Goal: Use online tool/utility: Utilize a website feature to perform a specific function

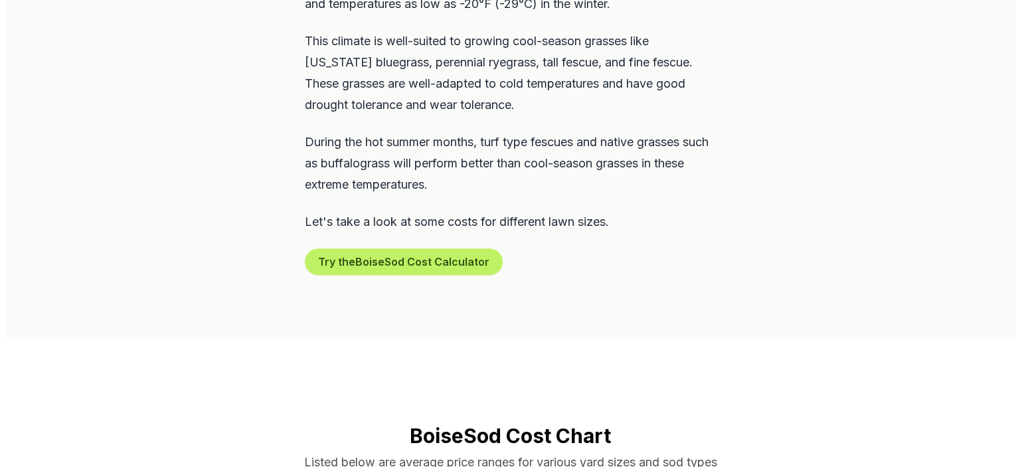
scroll to position [730, 0]
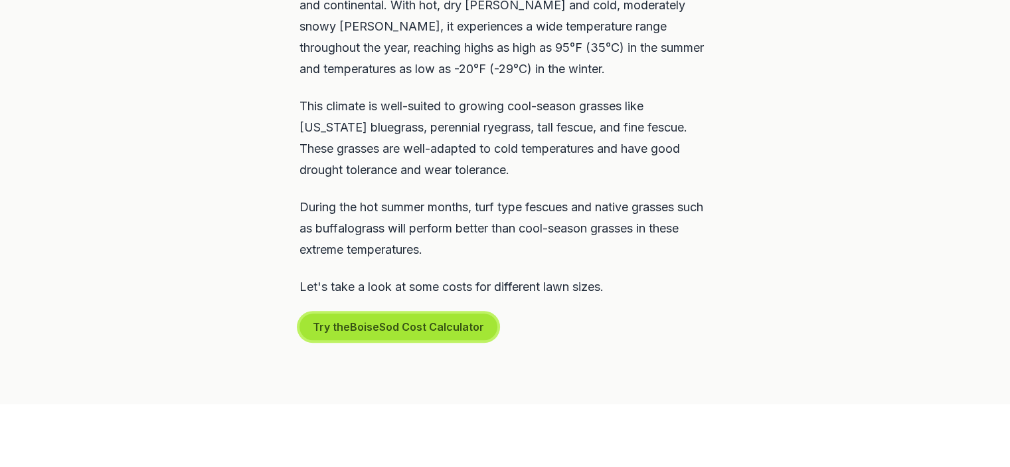
click at [435, 313] on button "Try the Boise Sod Cost Calculator" at bounding box center [398, 326] width 198 height 27
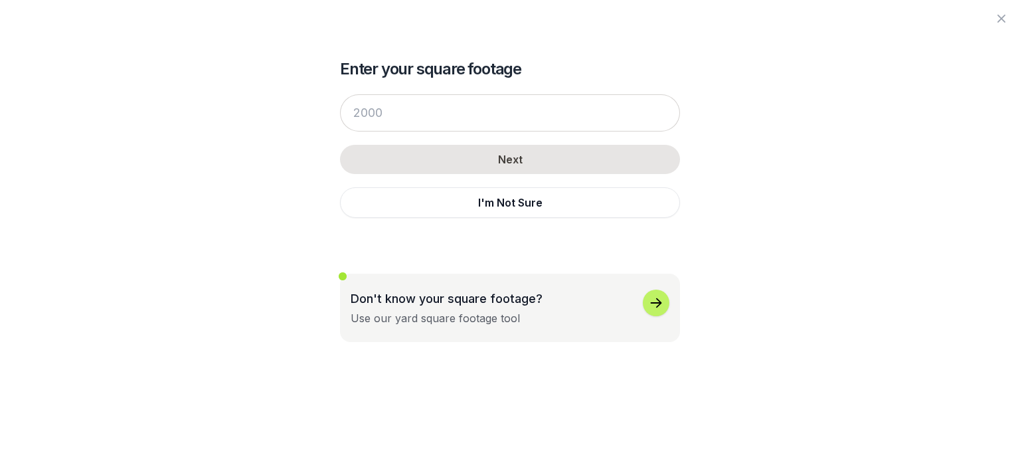
click at [396, 301] on p "Don't know your square footage?" at bounding box center [447, 299] width 192 height 18
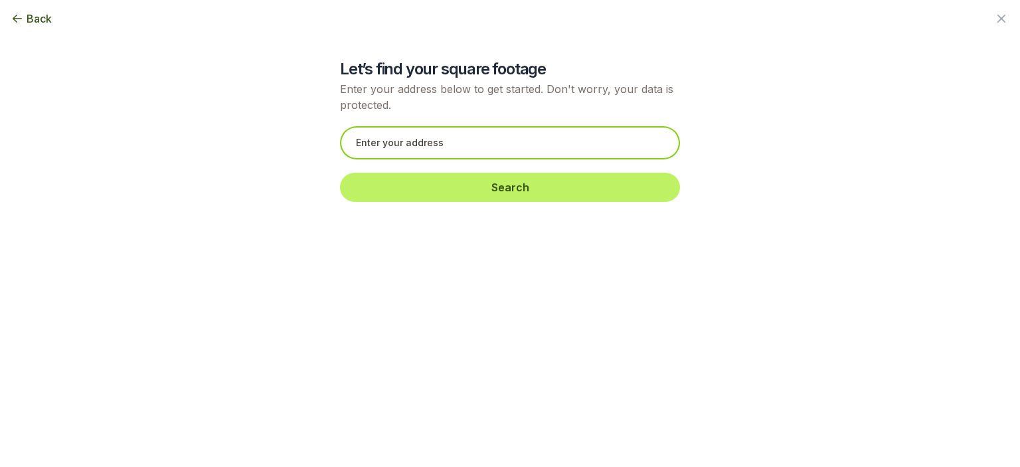
click at [399, 142] on input "text" at bounding box center [510, 142] width 340 height 33
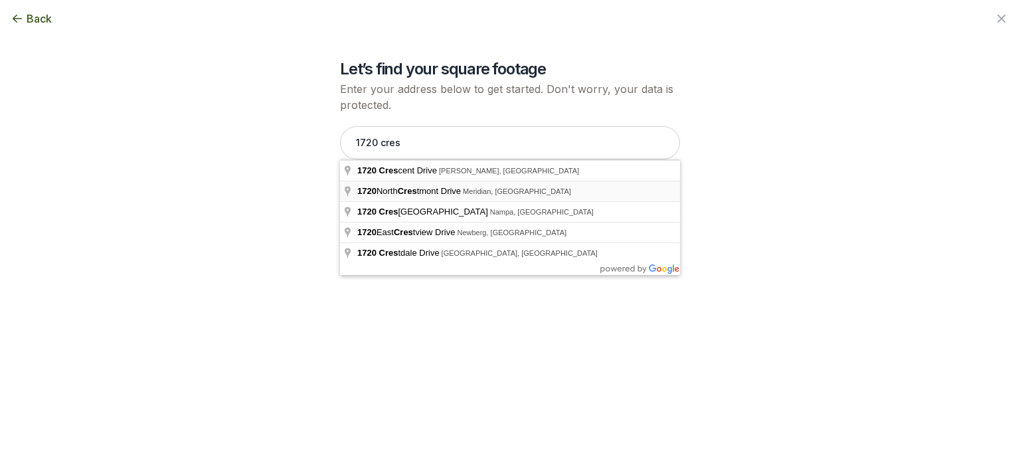
type input "[STREET_ADDRESS]"
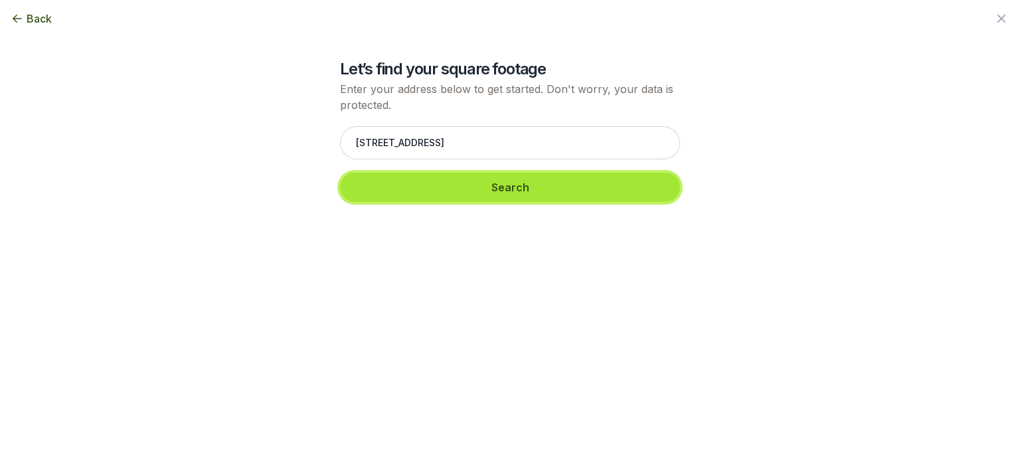
click at [509, 193] on button "Search" at bounding box center [510, 187] width 340 height 29
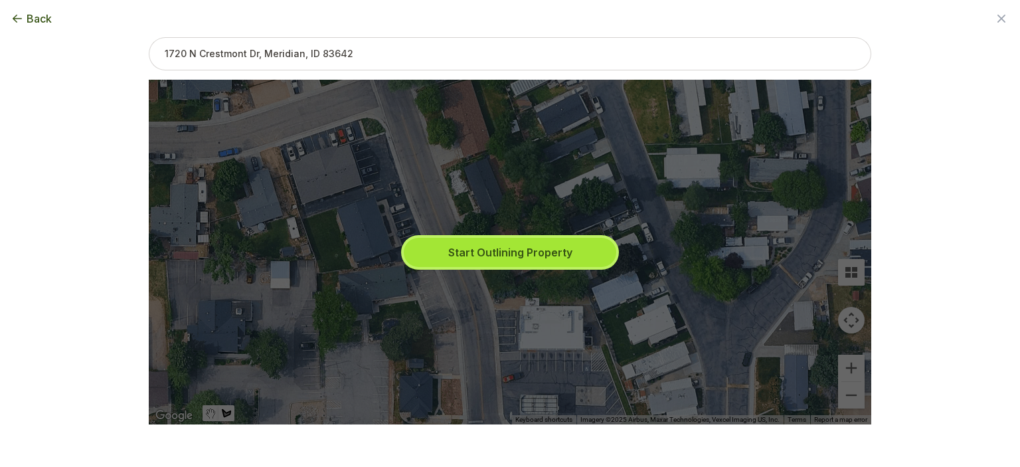
click at [503, 254] on button "Start Outlining Property" at bounding box center [510, 252] width 213 height 29
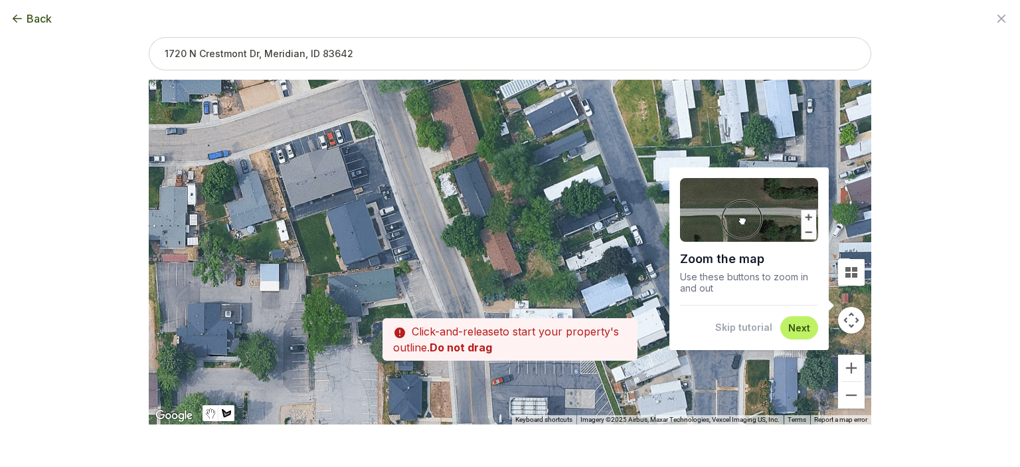
drag, startPoint x: 491, startPoint y: 240, endPoint x: 479, endPoint y: 242, distance: 12.9
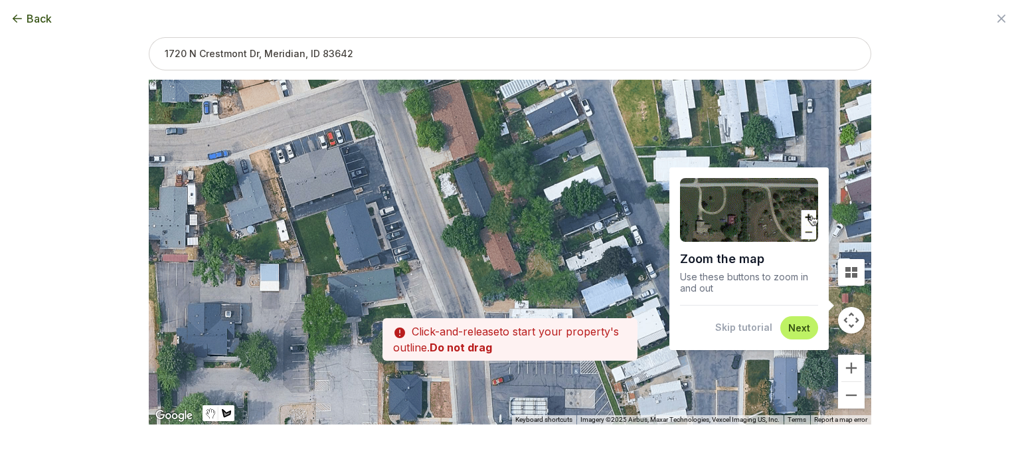
click at [479, 242] on div at bounding box center [510, 252] width 723 height 345
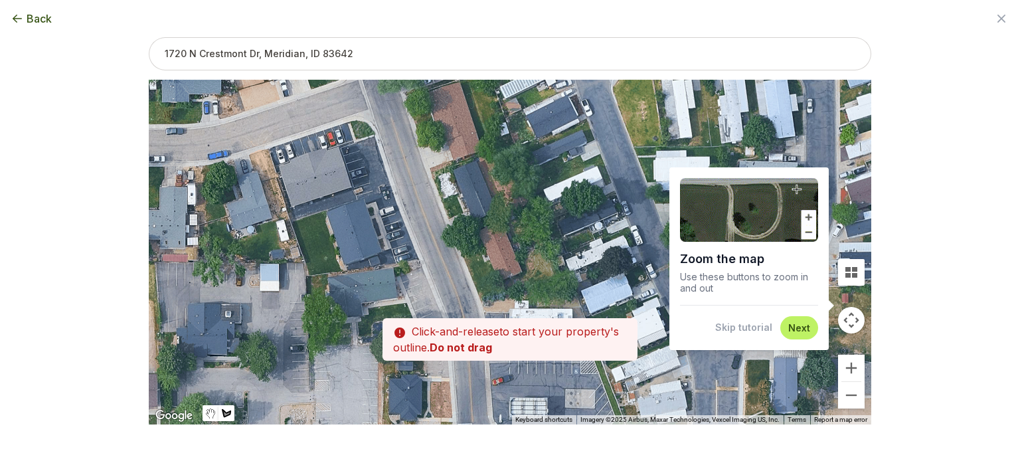
click at [479, 242] on div at bounding box center [510, 252] width 723 height 345
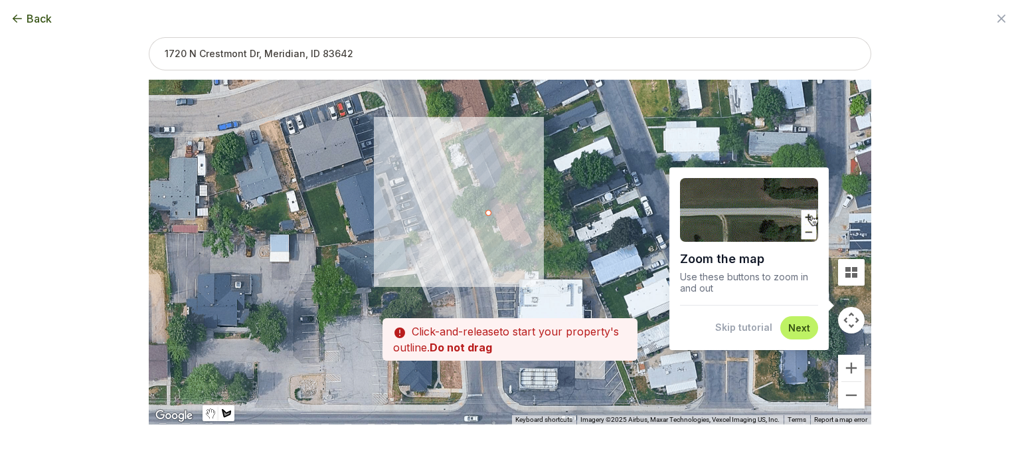
drag, startPoint x: 477, startPoint y: 242, endPoint x: 487, endPoint y: 214, distance: 29.0
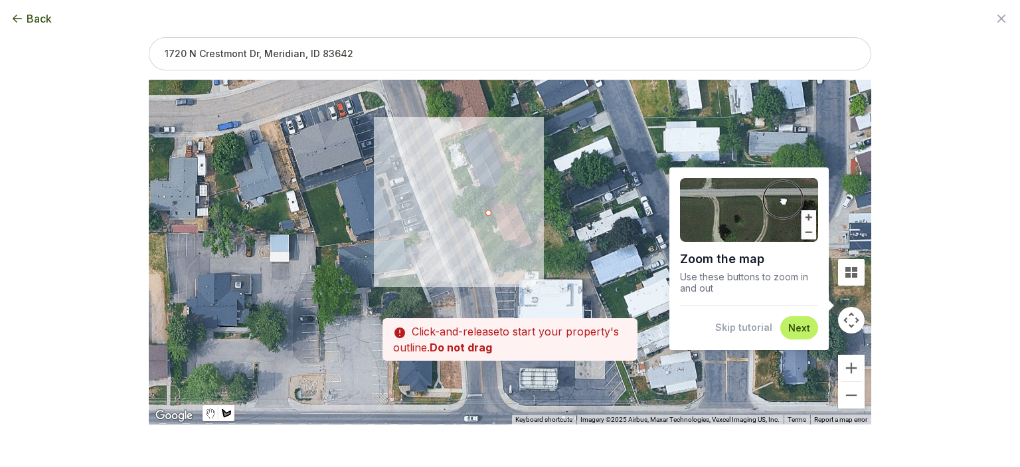
click at [487, 214] on div at bounding box center [510, 252] width 723 height 345
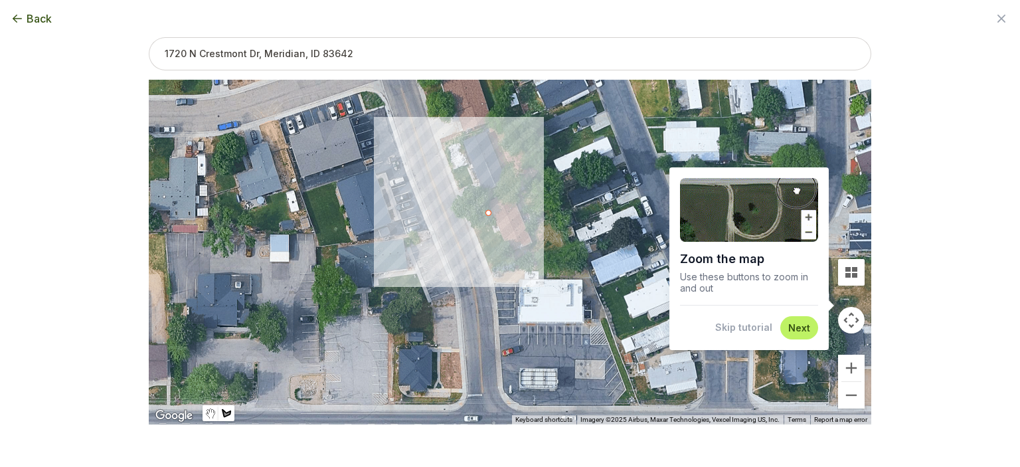
click at [468, 219] on div at bounding box center [510, 252] width 723 height 345
click at [494, 274] on div at bounding box center [510, 252] width 723 height 345
click at [524, 263] on div at bounding box center [510, 252] width 723 height 345
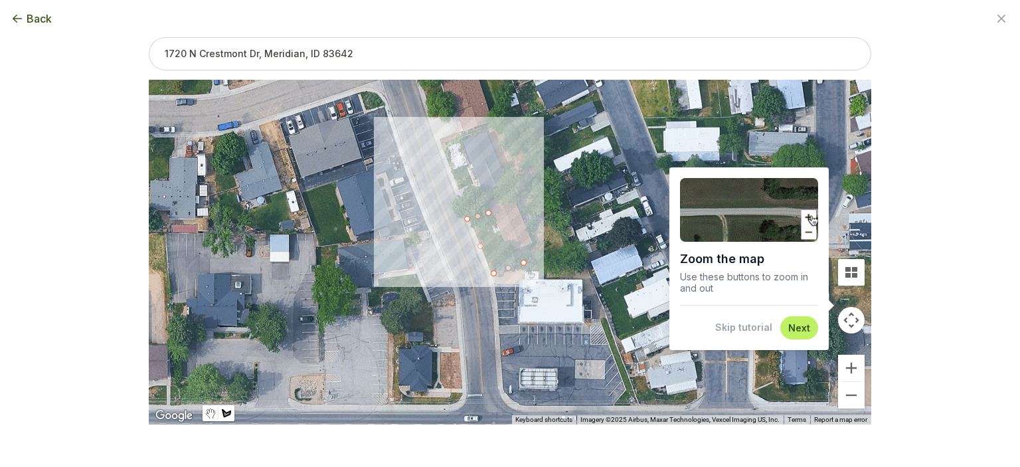
click at [487, 209] on div at bounding box center [510, 252] width 723 height 345
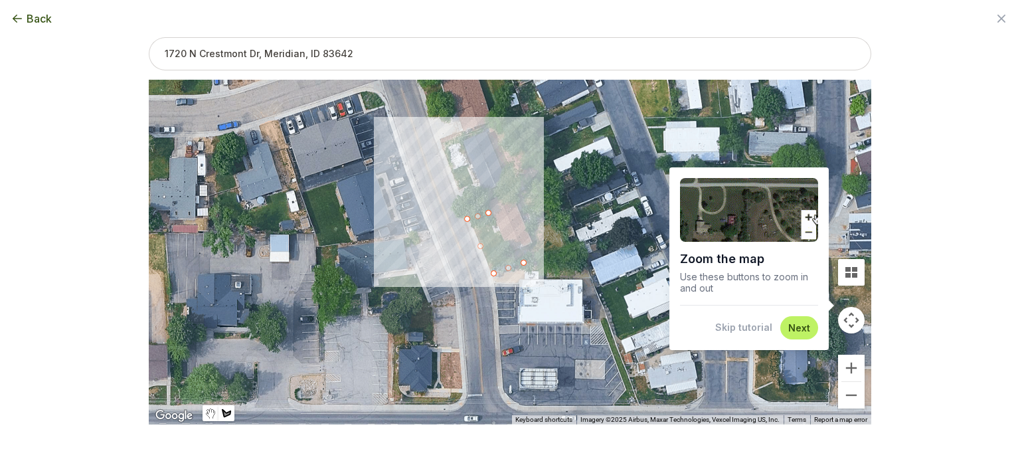
type input "1812"
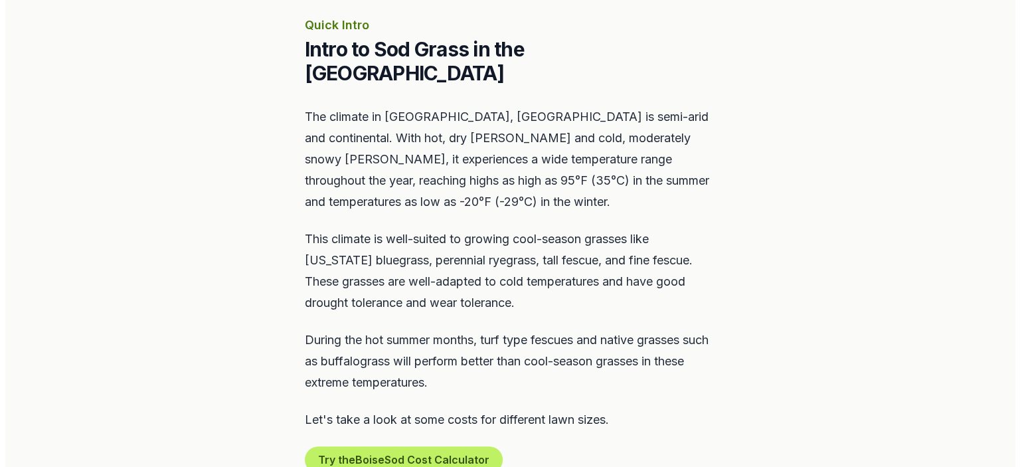
scroll to position [996, 0]
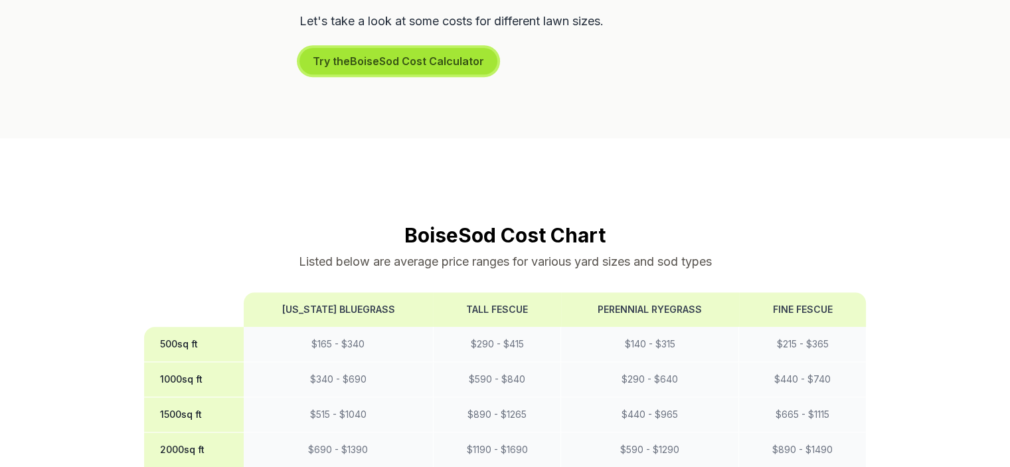
click at [392, 48] on button "Try the Boise Sod Cost Calculator" at bounding box center [398, 61] width 198 height 27
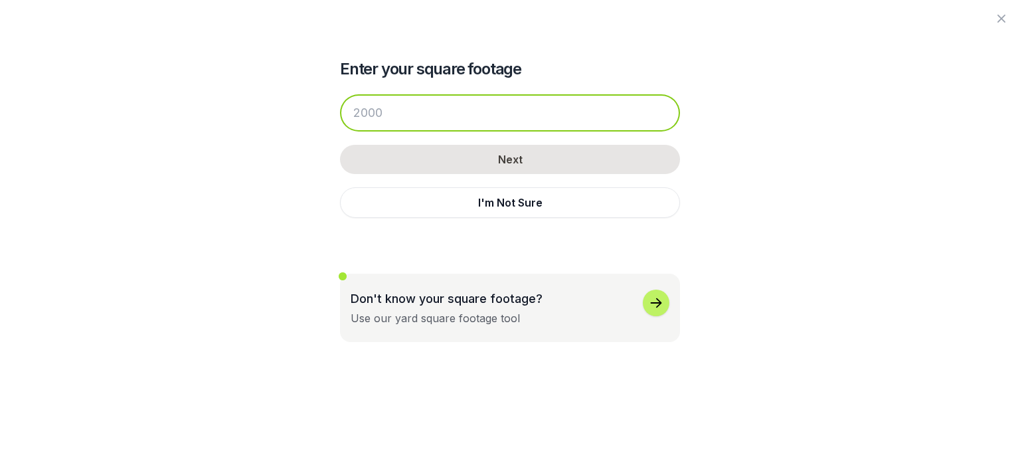
click at [381, 116] on input "number" at bounding box center [510, 112] width 340 height 37
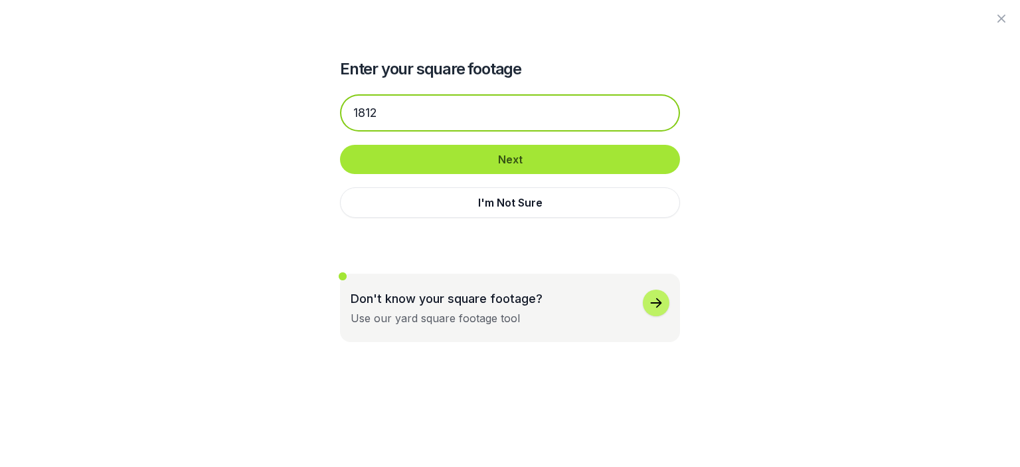
type input "1812"
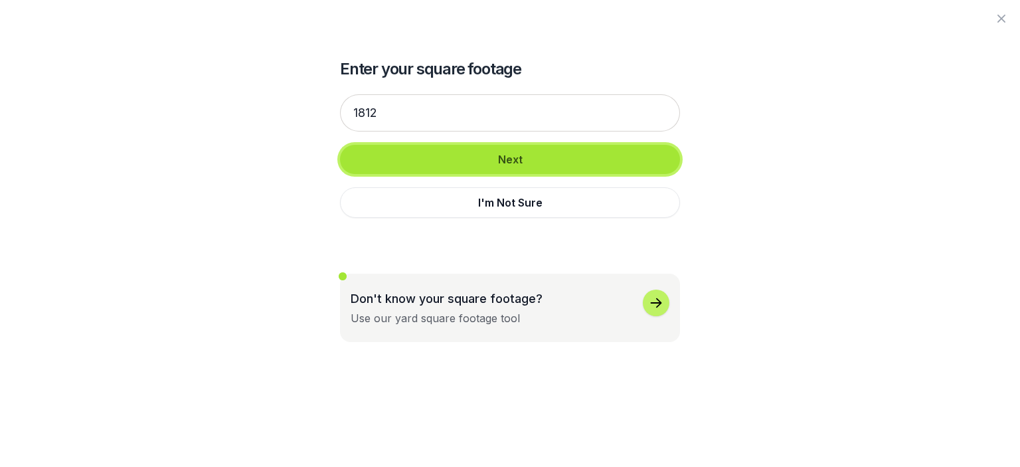
click at [412, 155] on button "Next" at bounding box center [510, 159] width 340 height 29
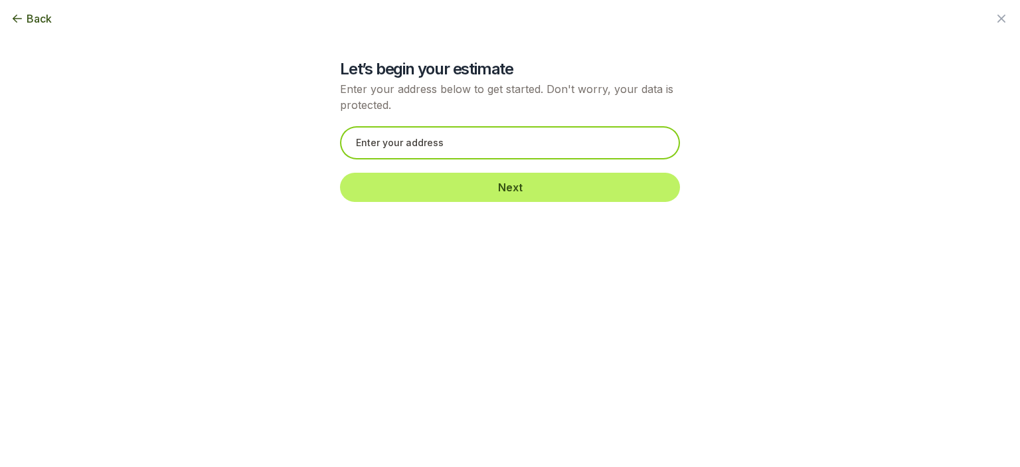
click at [465, 137] on input "text" at bounding box center [510, 142] width 340 height 33
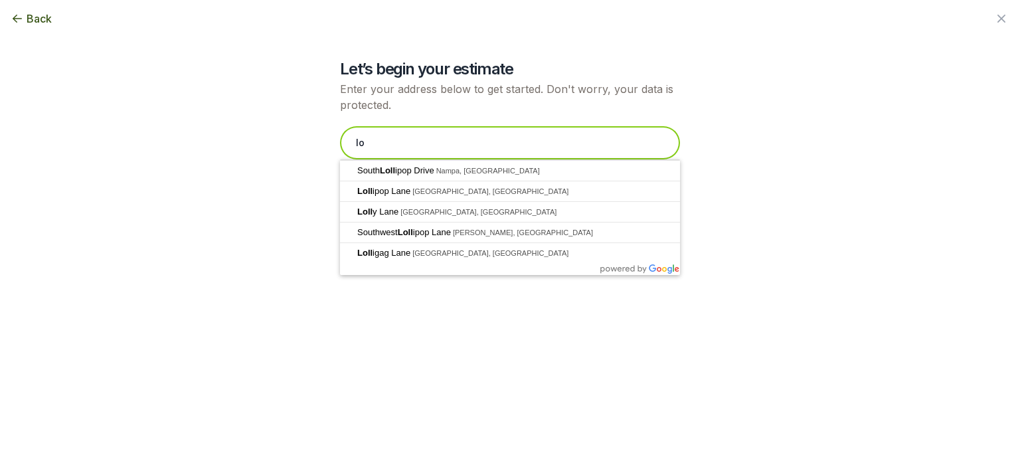
type input "l"
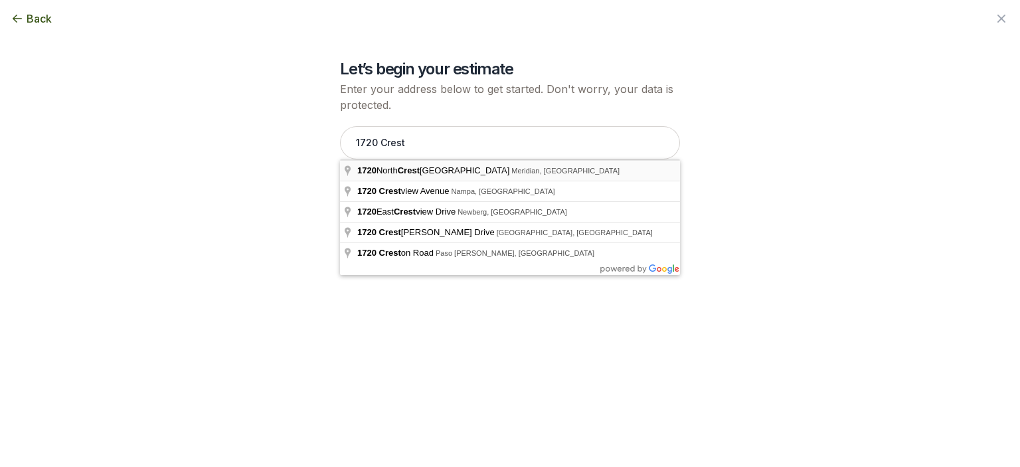
type input "[STREET_ADDRESS]"
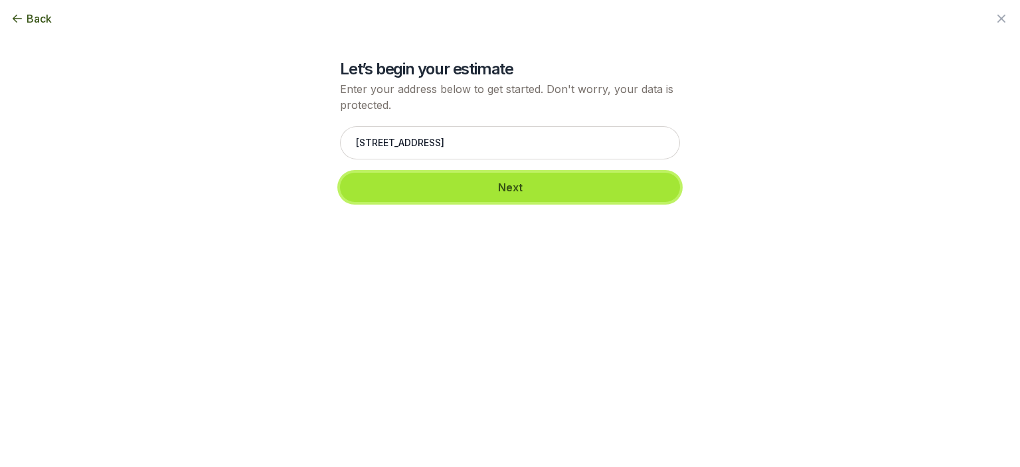
click at [520, 191] on button "Next" at bounding box center [510, 187] width 340 height 29
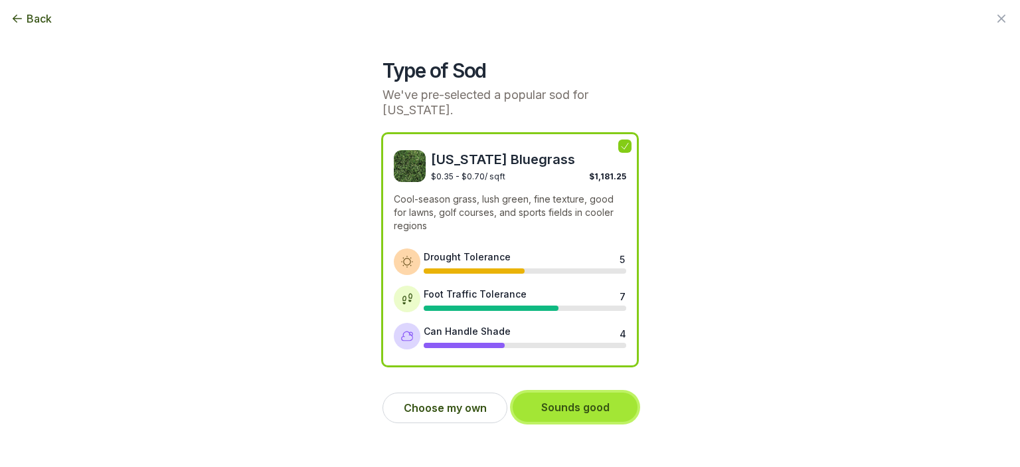
click at [580, 392] on button "Sounds good" at bounding box center [575, 406] width 125 height 29
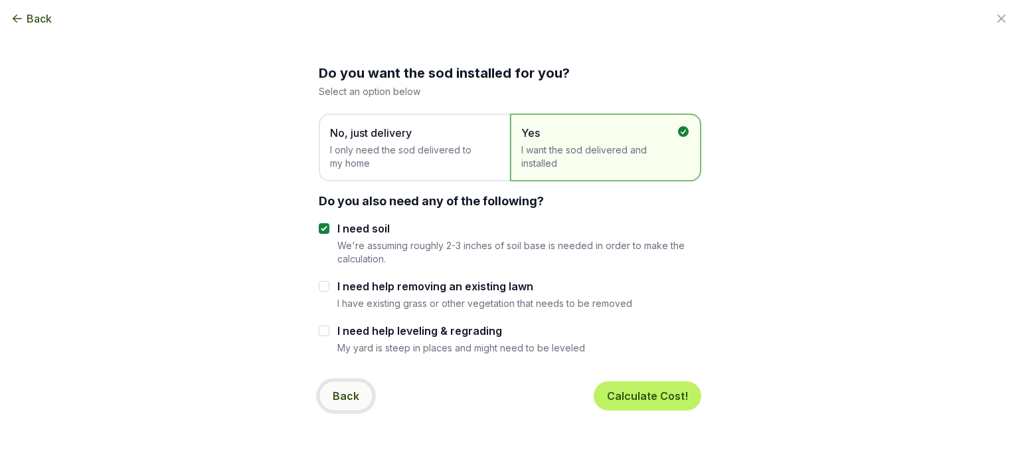
click at [361, 395] on button "Back" at bounding box center [346, 396] width 54 height 31
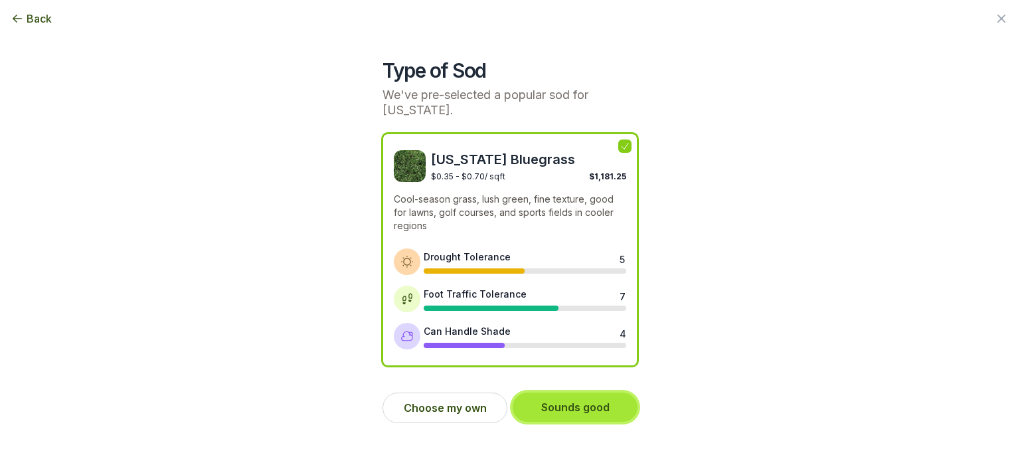
click at [560, 398] on button "Sounds good" at bounding box center [575, 406] width 125 height 29
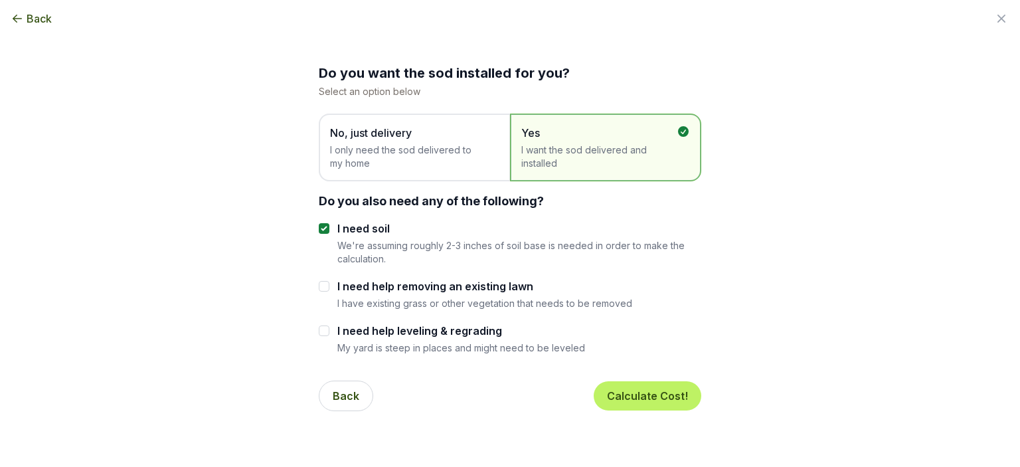
click at [361, 155] on span "I only need the sod delivered to my home" at bounding box center [407, 156] width 155 height 27
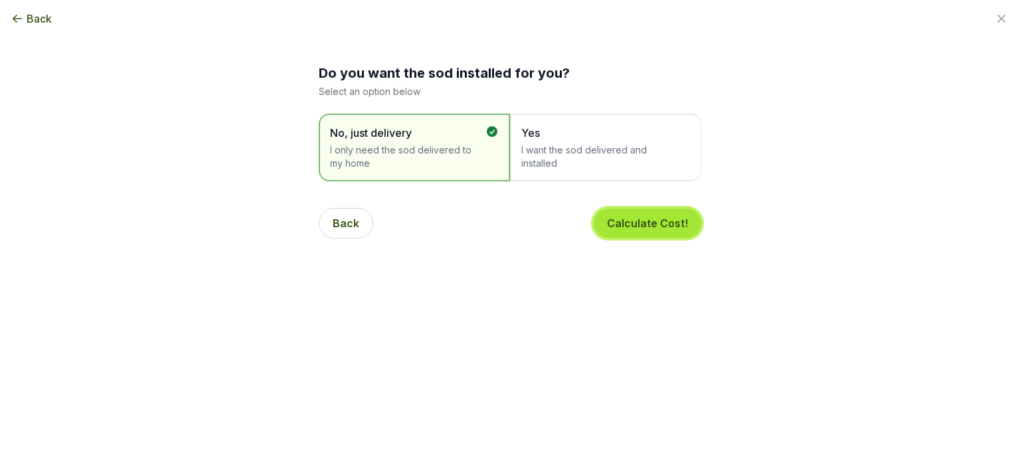
click at [624, 230] on button "Calculate Cost!" at bounding box center [648, 223] width 108 height 29
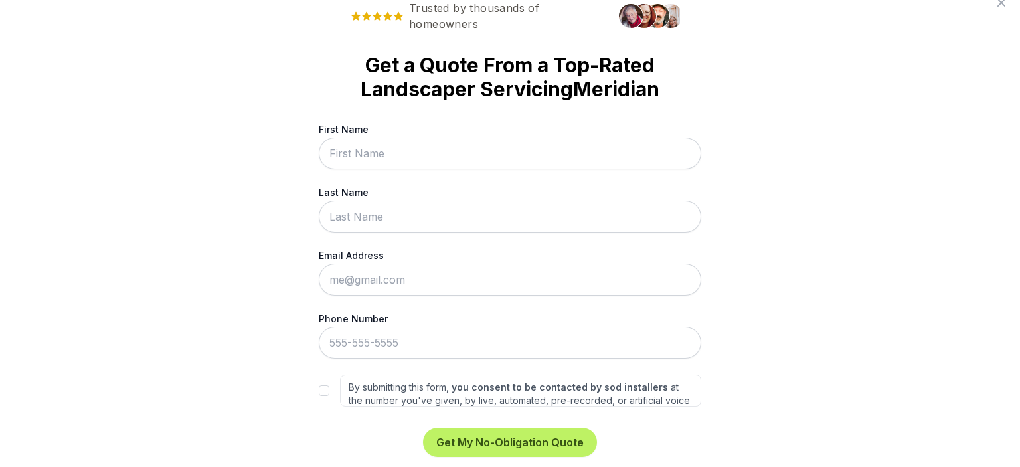
scroll to position [0, 0]
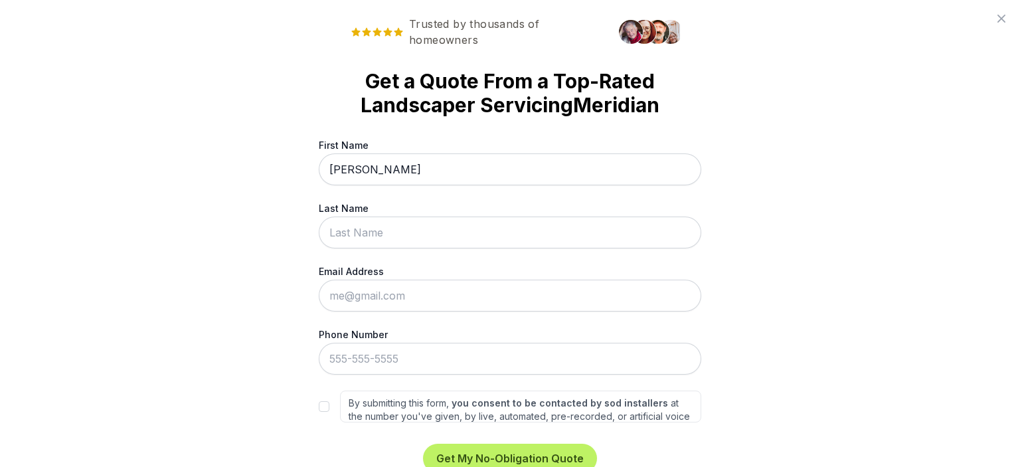
type input "Jon"
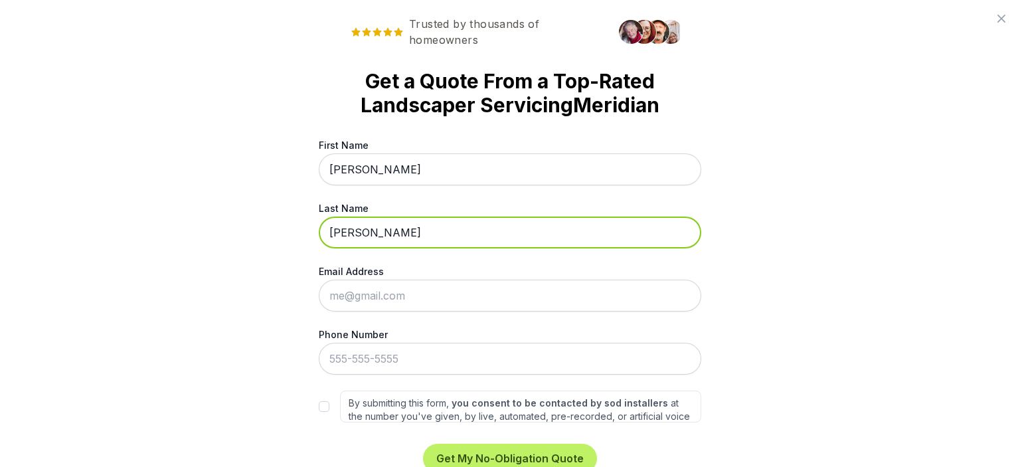
type input "Lolley"
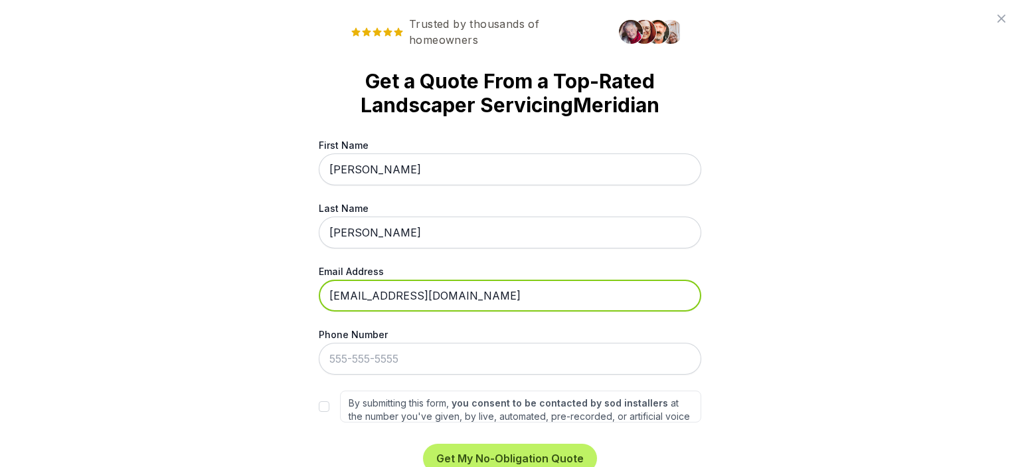
type input "lolleyjon@gmail.com"
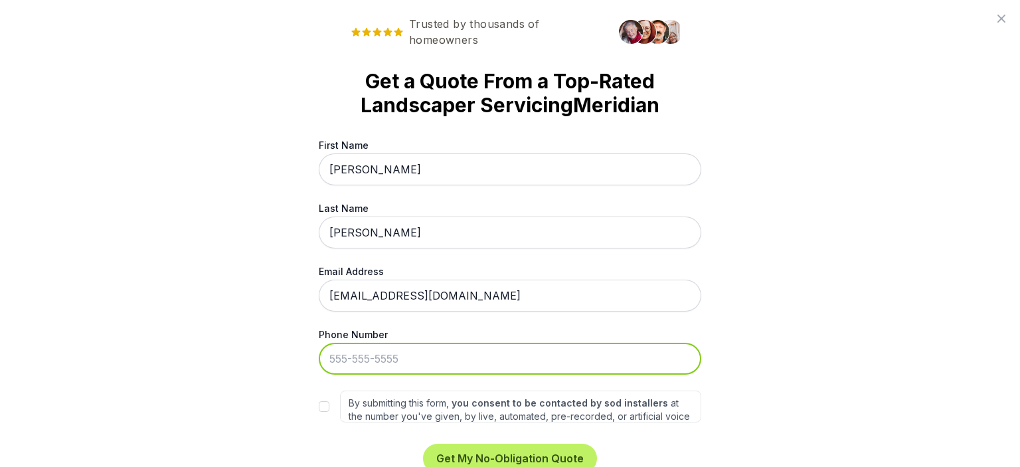
click at [392, 353] on input "Phone Number" at bounding box center [510, 359] width 383 height 32
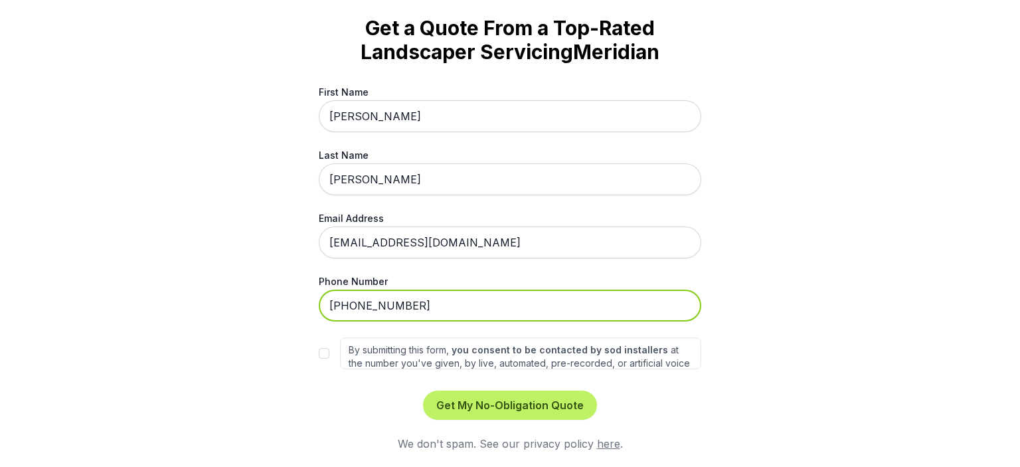
type input "208-918-7866"
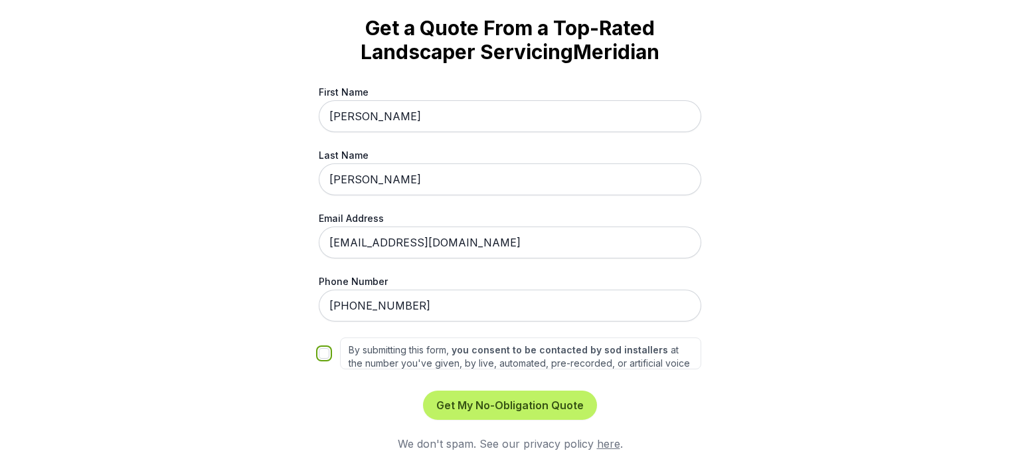
click at [320, 354] on input "By submitting this form, you consent to be contacted by sod installers at the n…" at bounding box center [324, 353] width 11 height 11
checkbox input "true"
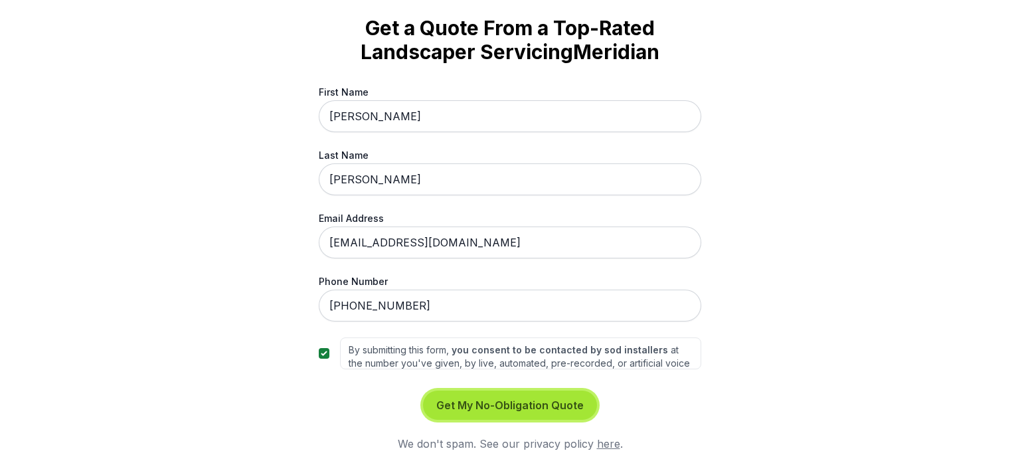
click at [502, 406] on button "Get My No-Obligation Quote" at bounding box center [510, 404] width 174 height 29
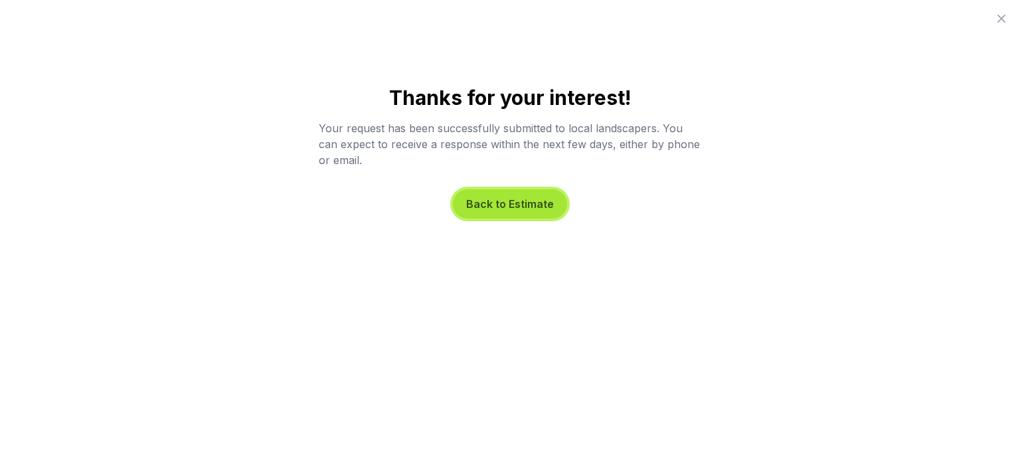
click at [531, 212] on button "Back to Estimate" at bounding box center [510, 203] width 114 height 29
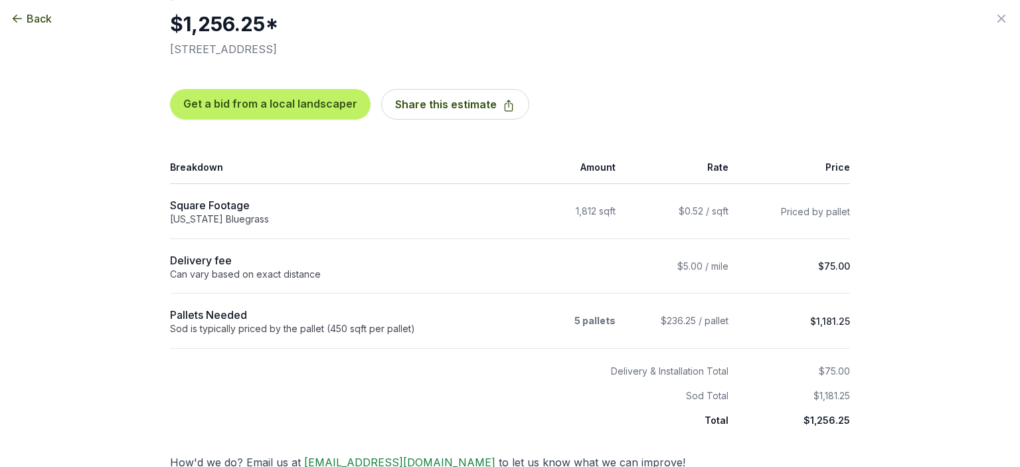
scroll to position [88, 0]
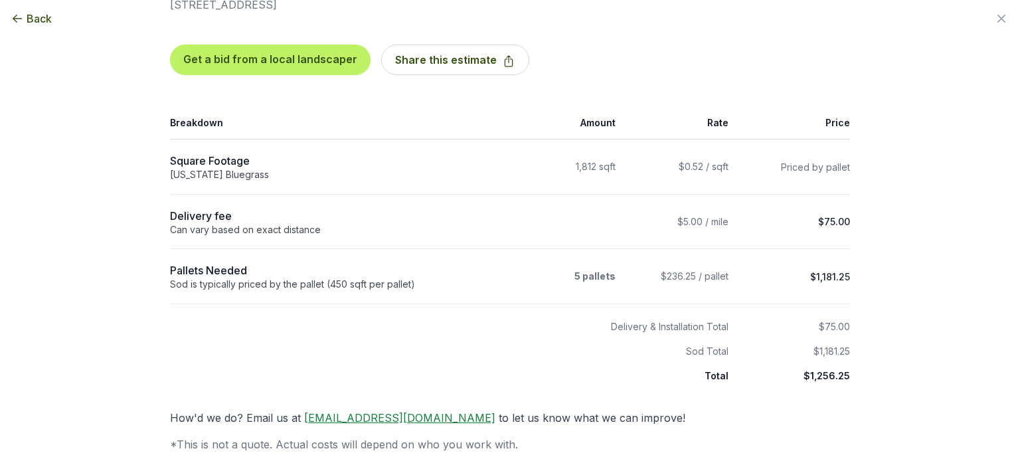
click at [258, 313] on th "Delivery & Installation Total" at bounding box center [453, 318] width 566 height 31
drag, startPoint x: 258, startPoint y: 313, endPoint x: 261, endPoint y: 323, distance: 10.5
click at [262, 327] on th "Delivery & Installation Total" at bounding box center [453, 318] width 566 height 31
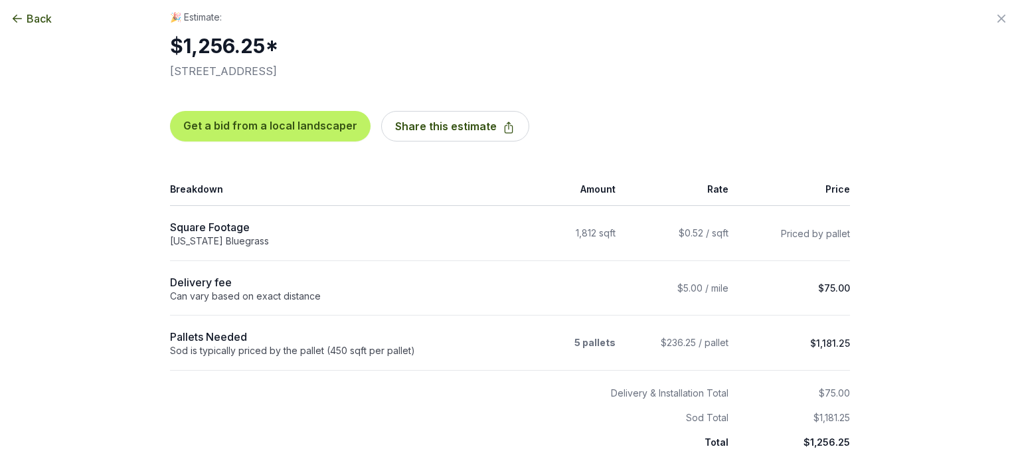
scroll to position [0, 0]
